Goal: Task Accomplishment & Management: Manage account settings

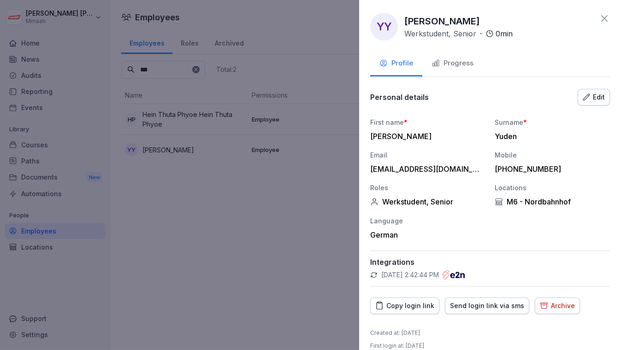
click at [410, 304] on div "Copy login link" at bounding box center [404, 306] width 59 height 10
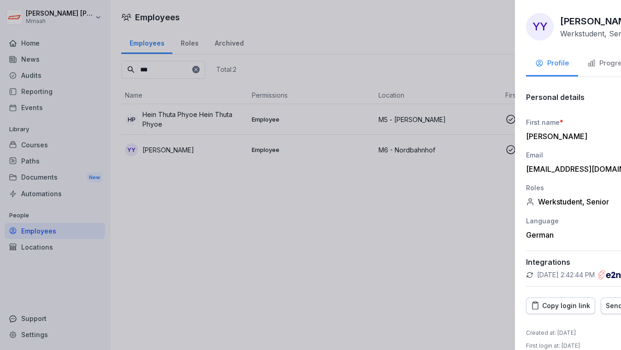
click at [277, 251] on div at bounding box center [310, 175] width 621 height 350
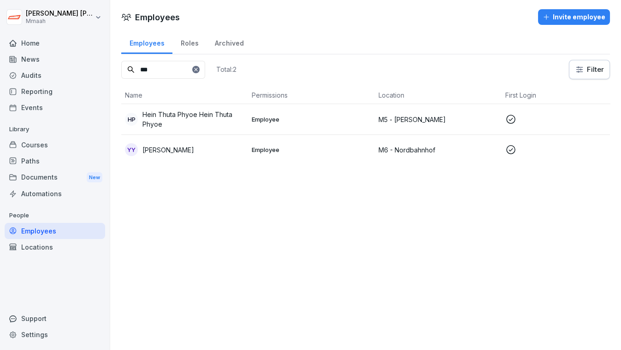
click at [39, 76] on div "Audits" at bounding box center [55, 75] width 100 height 16
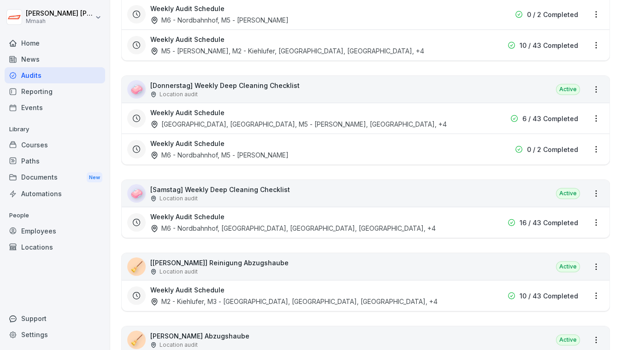
scroll to position [1301, 0]
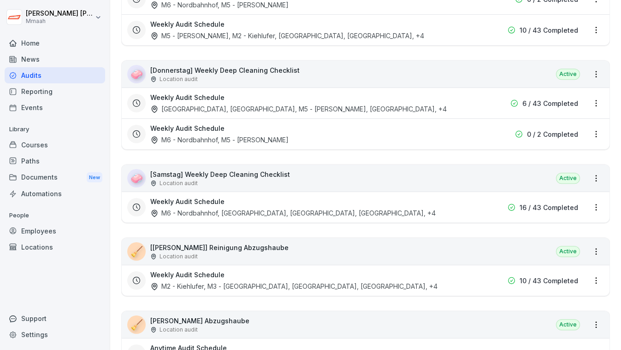
click at [314, 165] on div "🧼 [Samstag] Weekly Deep Cleaning Checklist Location audit Active" at bounding box center [365, 178] width 487 height 27
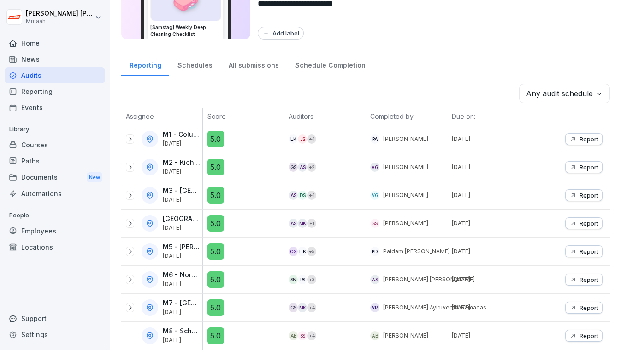
click at [505, 47] on div "**********" at bounding box center [365, 104] width 510 height 350
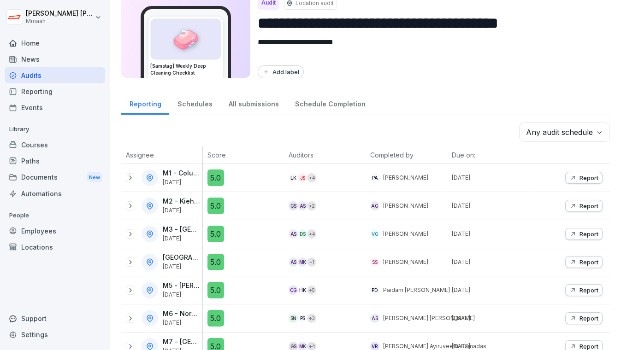
scroll to position [0, 0]
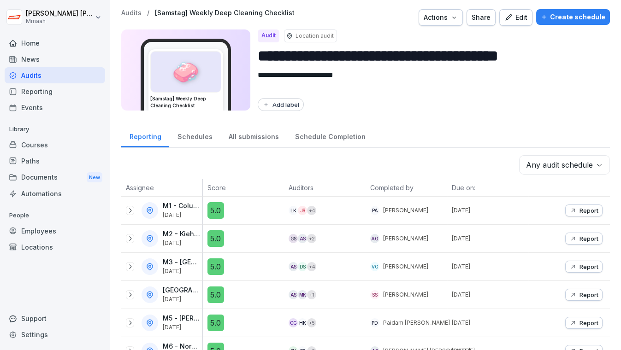
click at [554, 13] on div "Create schedule" at bounding box center [572, 17] width 64 height 10
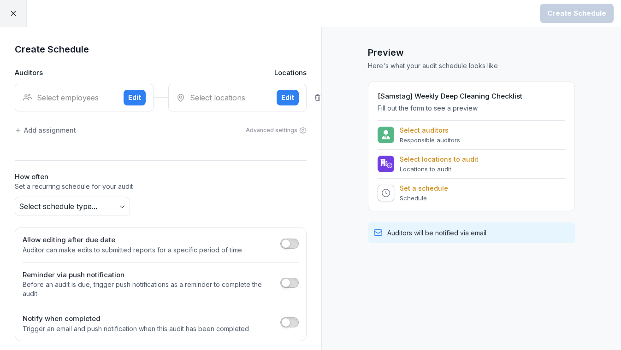
click at [46, 98] on div "Select employees" at bounding box center [70, 97] width 94 height 11
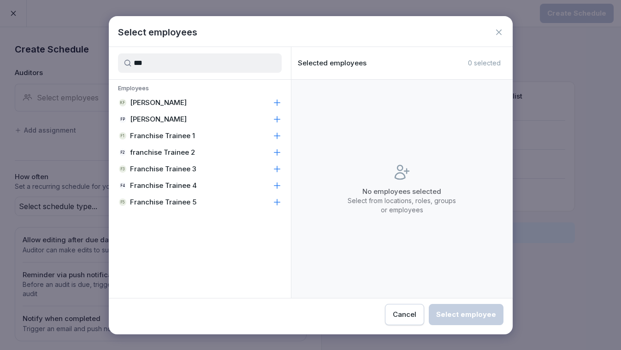
type input "***"
click at [165, 131] on p "Franchise Trainee 1" at bounding box center [162, 135] width 65 height 9
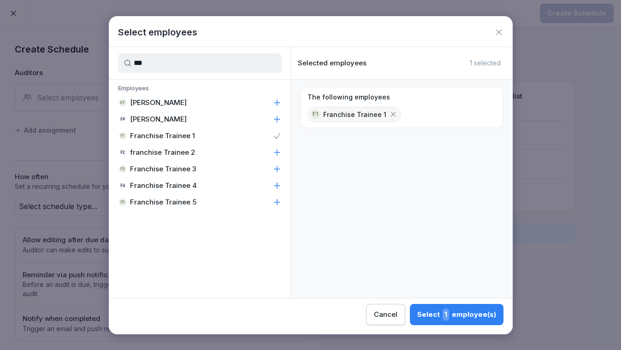
click at [460, 309] on div "Select 1 employee(s)" at bounding box center [456, 315] width 79 height 12
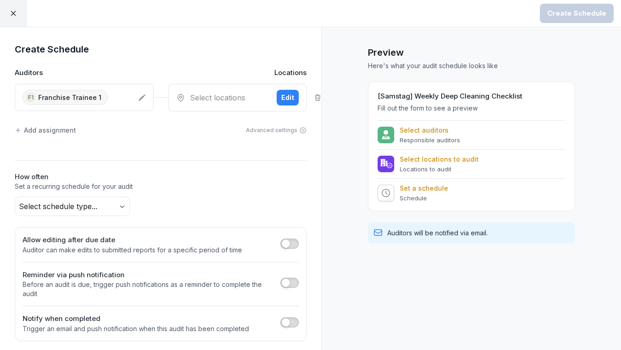
click at [193, 92] on div "Select locations" at bounding box center [223, 97] width 94 height 11
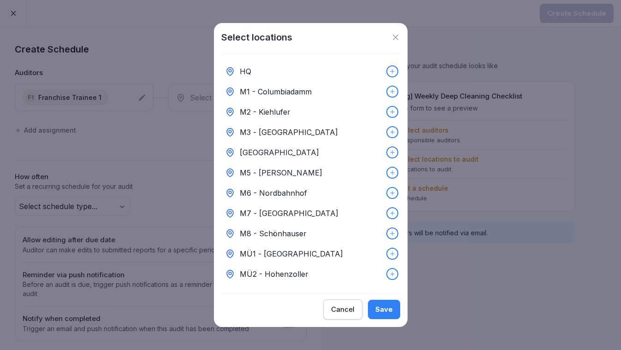
click at [290, 183] on div "M6 - Nordbahnhof" at bounding box center [310, 193] width 179 height 20
click at [380, 310] on div "Save" at bounding box center [384, 310] width 18 height 10
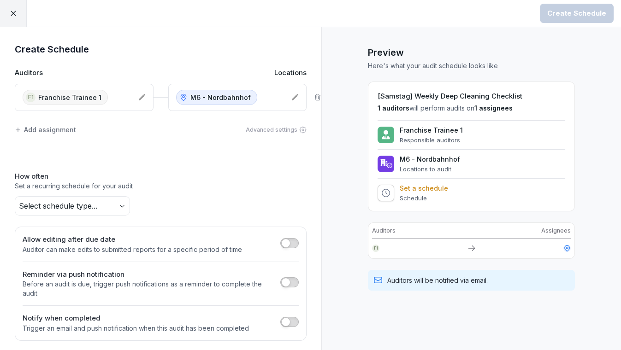
click at [55, 130] on div "Add assignment" at bounding box center [45, 130] width 61 height 10
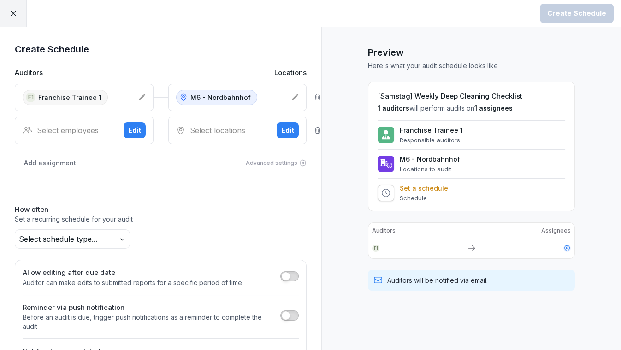
click at [81, 123] on div "Select employees Edit" at bounding box center [84, 131] width 139 height 28
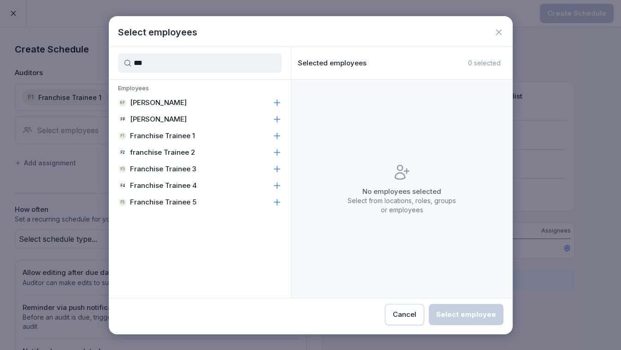
type input "***"
click at [167, 151] on p "franchise Trainee 2" at bounding box center [162, 152] width 65 height 9
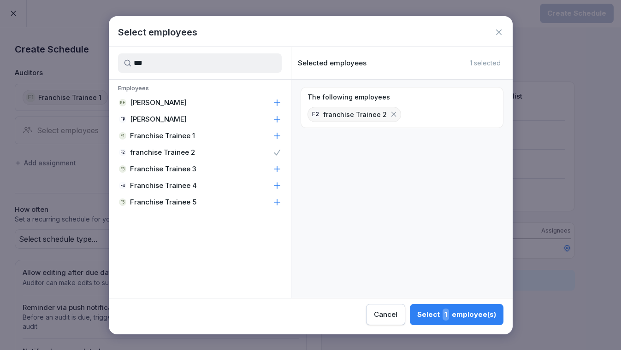
click at [456, 317] on div "Select 1 employee(s)" at bounding box center [456, 315] width 79 height 12
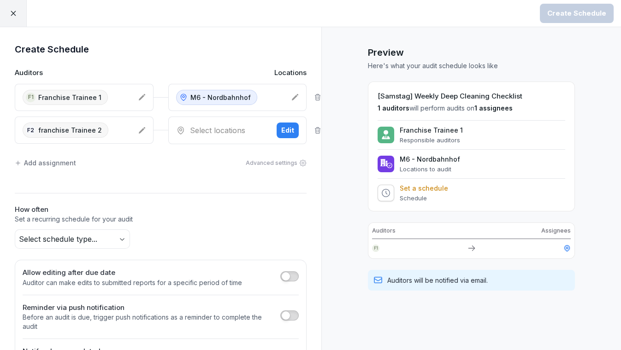
click at [281, 128] on div "Edit" at bounding box center [287, 130] width 13 height 10
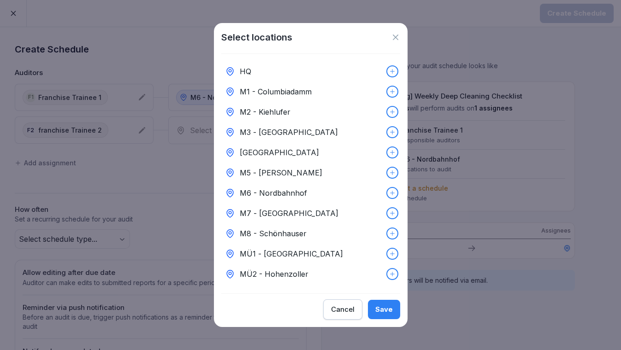
click at [273, 170] on p "M5 - [PERSON_NAME]" at bounding box center [281, 172] width 82 height 11
click at [389, 315] on div "Save" at bounding box center [384, 310] width 18 height 10
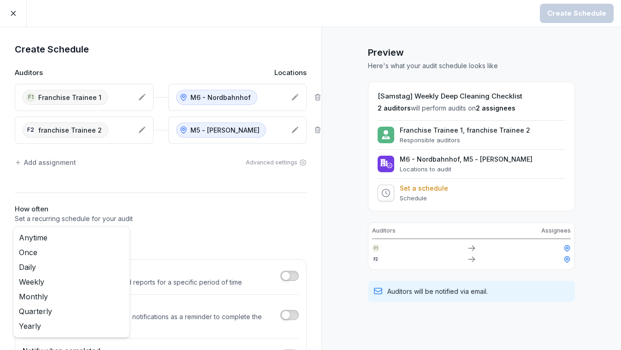
click at [117, 233] on body "Create Schedule Create Schedule Auditors Locations F1 Franchise Trainee 1 M6 - …" at bounding box center [310, 175] width 621 height 350
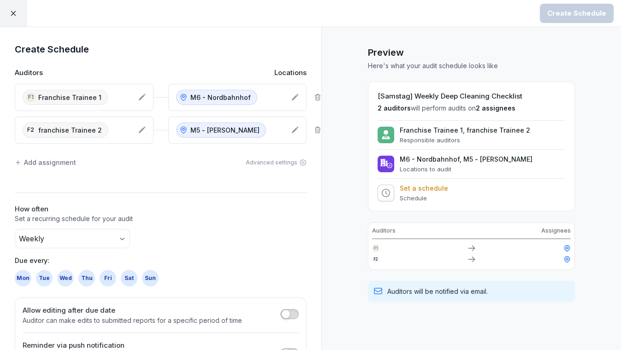
click at [129, 280] on div "Sat" at bounding box center [129, 278] width 17 height 17
click at [563, 18] on div "Create Schedule" at bounding box center [576, 13] width 59 height 10
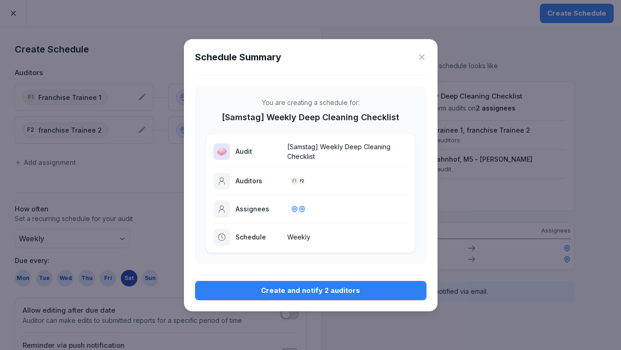
click at [329, 286] on div "Create and notify 2 auditors" at bounding box center [310, 291] width 217 height 10
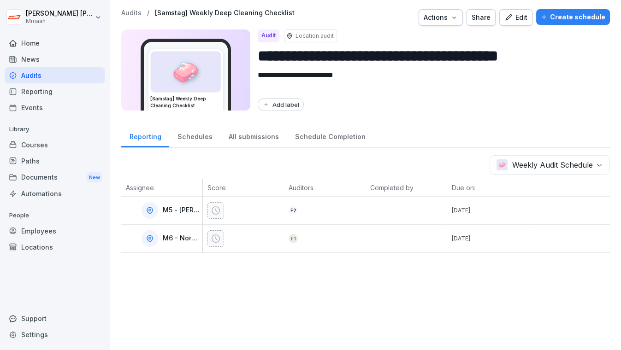
click at [76, 76] on div "Audits" at bounding box center [55, 75] width 100 height 16
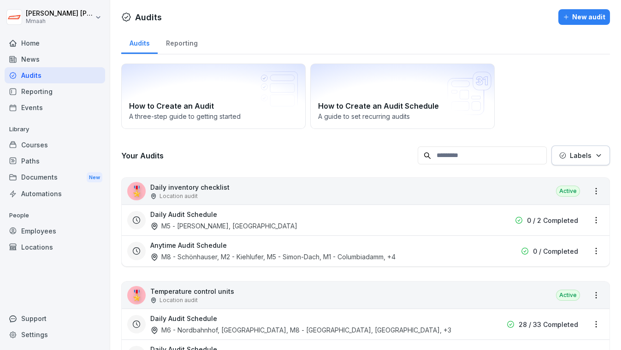
click at [566, 105] on div "How to Create an Audit A three-[PERSON_NAME] to getting started How to Create a…" at bounding box center [365, 96] width 488 height 65
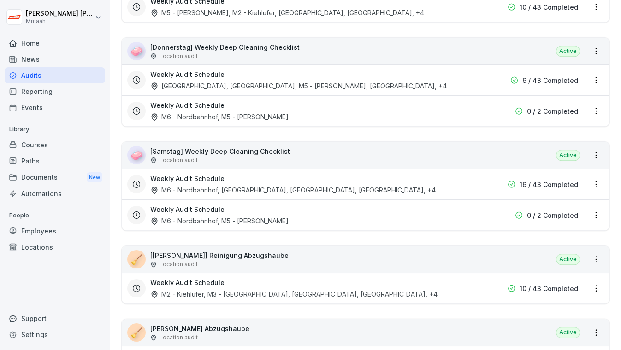
scroll to position [1441, 0]
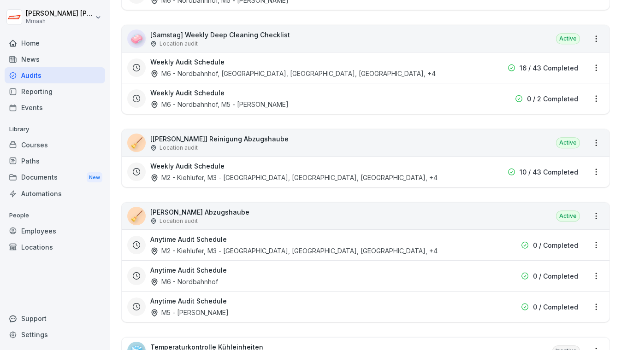
click at [280, 129] on div "🧹 [[PERSON_NAME]] Reinigung Abzugshaube Location audit Active" at bounding box center [365, 142] width 487 height 27
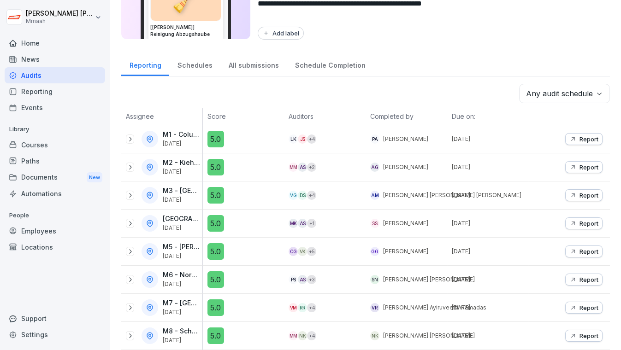
scroll to position [75, 0]
click at [436, 59] on div "Reporting Schedules All submissions Schedule Completion" at bounding box center [365, 65] width 488 height 24
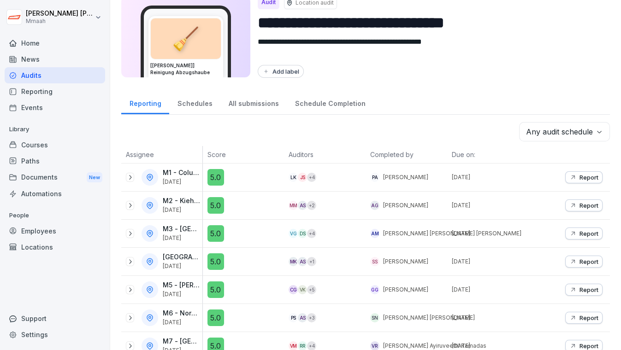
scroll to position [0, 0]
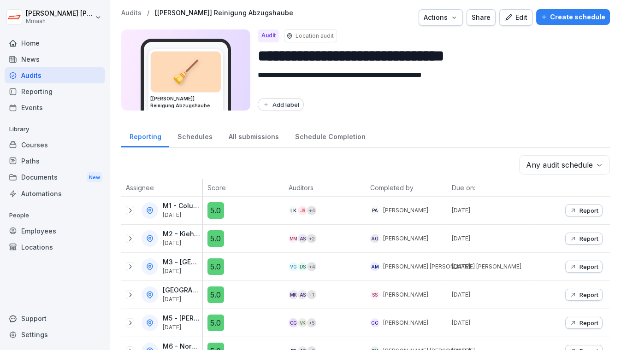
click at [568, 15] on div "Create schedule" at bounding box center [572, 17] width 64 height 10
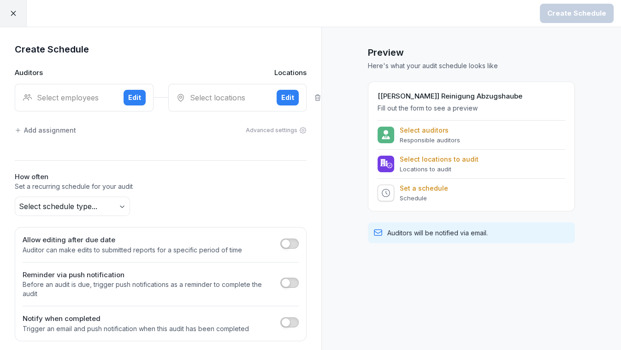
click at [76, 93] on div "Select employees" at bounding box center [70, 97] width 94 height 11
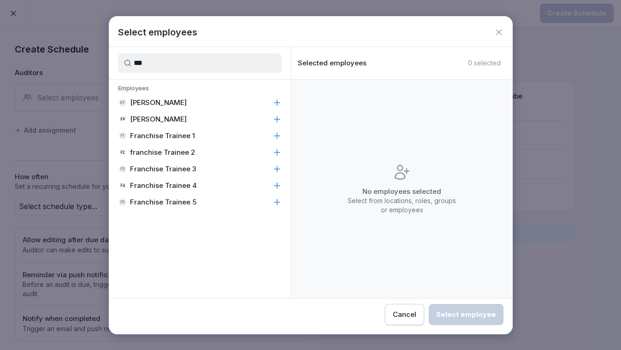
type input "***"
click at [149, 131] on p "Franchise Trainee 1" at bounding box center [162, 135] width 65 height 9
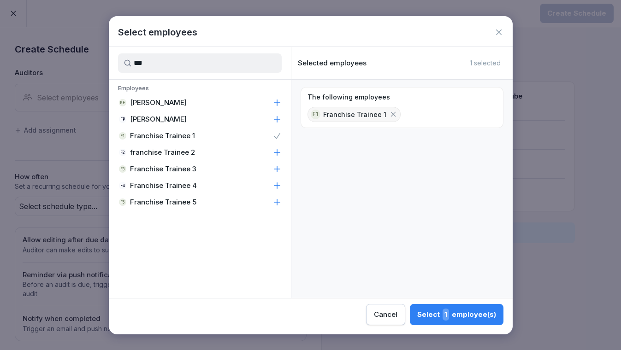
click at [427, 314] on div "Select 1 employee(s)" at bounding box center [456, 315] width 79 height 12
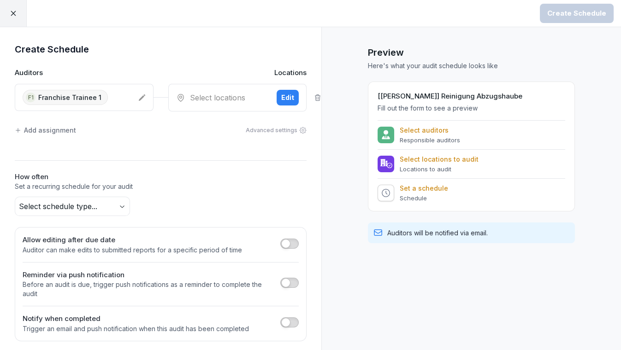
click at [213, 92] on div "Select locations" at bounding box center [223, 97] width 94 height 11
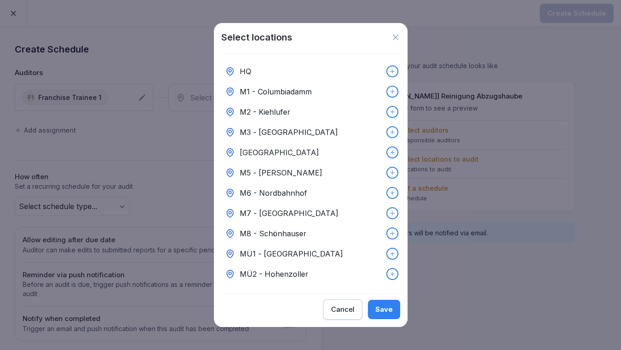
click at [270, 183] on div "M6 - Nordbahnhof" at bounding box center [310, 193] width 179 height 20
click at [384, 311] on div "Save" at bounding box center [384, 310] width 18 height 10
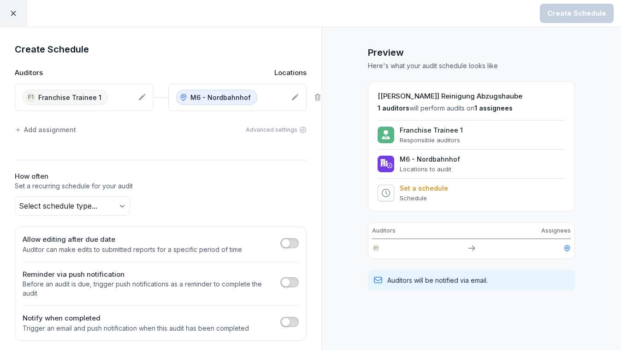
click at [32, 127] on div "Add assignment" at bounding box center [45, 130] width 61 height 10
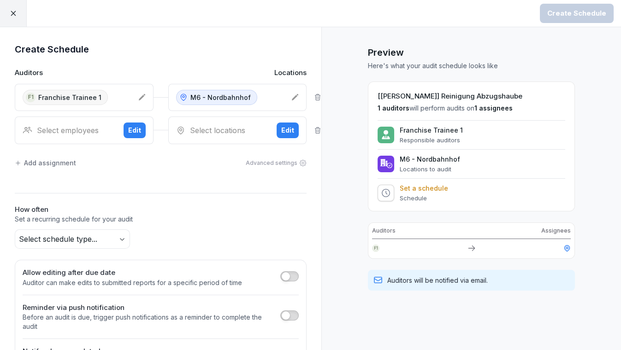
click at [65, 126] on div "Select employees" at bounding box center [70, 130] width 94 height 11
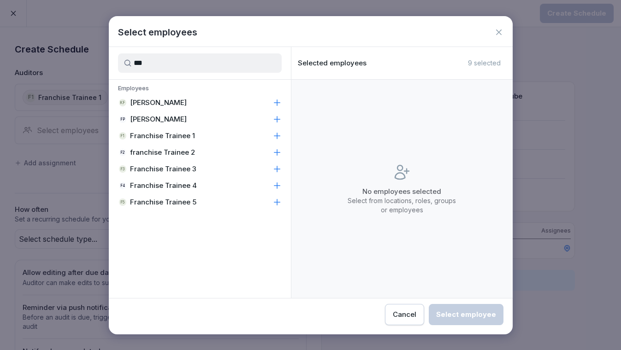
type input "***"
click at [151, 152] on p "franchise Trainee 2" at bounding box center [162, 152] width 65 height 9
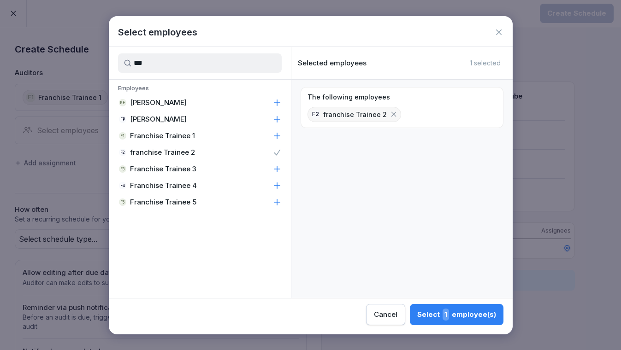
click at [466, 310] on div "Select 1 employee(s)" at bounding box center [456, 315] width 79 height 12
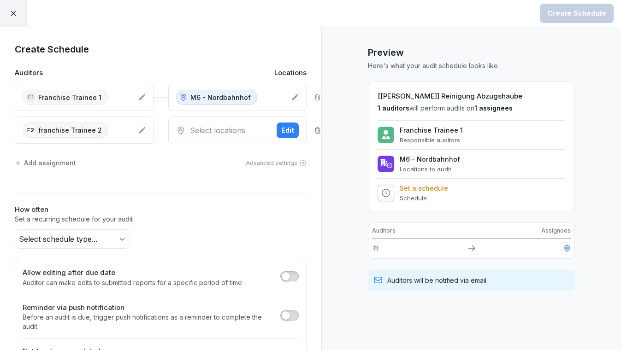
click at [206, 123] on div "Select locations Edit" at bounding box center [237, 131] width 139 height 28
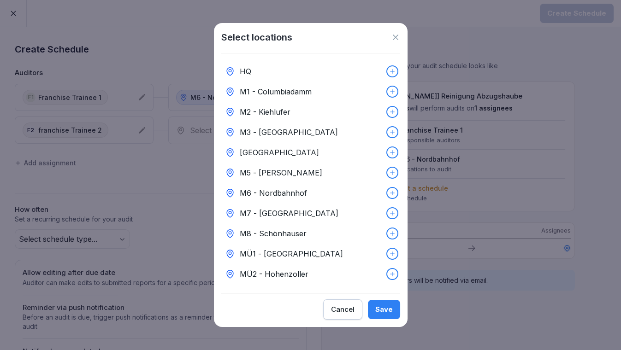
click at [287, 167] on p "M5 - [PERSON_NAME]" at bounding box center [281, 172] width 82 height 11
click at [389, 313] on div "Save" at bounding box center [384, 310] width 18 height 10
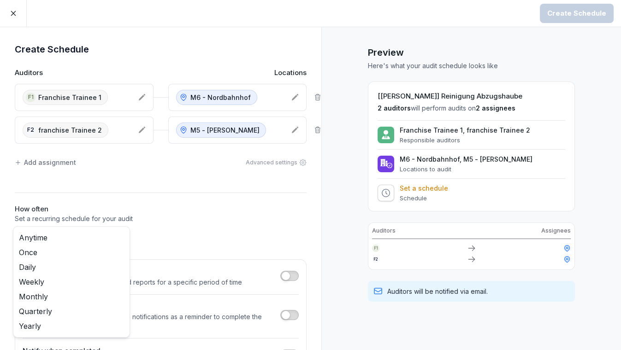
click at [101, 237] on body "Create Schedule Create Schedule Auditors Locations F1 Franchise Trainee 1 M6 - …" at bounding box center [310, 175] width 621 height 350
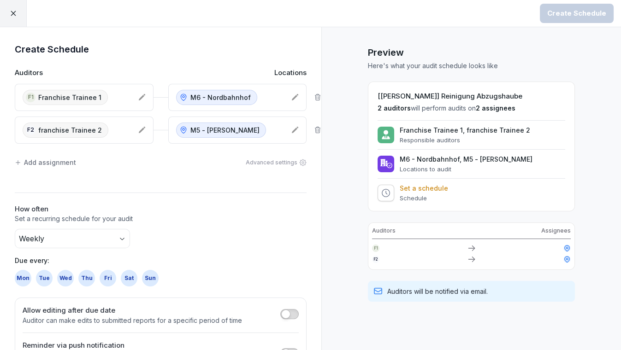
click at [150, 277] on div "Sun" at bounding box center [150, 278] width 17 height 17
click at [563, 19] on button "Create Schedule" at bounding box center [576, 13] width 74 height 19
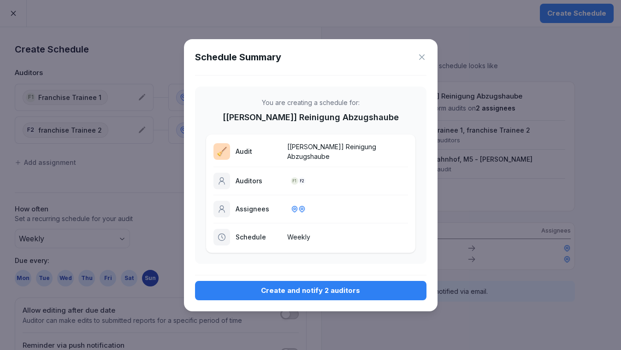
click at [329, 295] on button "Create and notify 2 auditors" at bounding box center [310, 290] width 231 height 19
